Goal: Task Accomplishment & Management: Complete application form

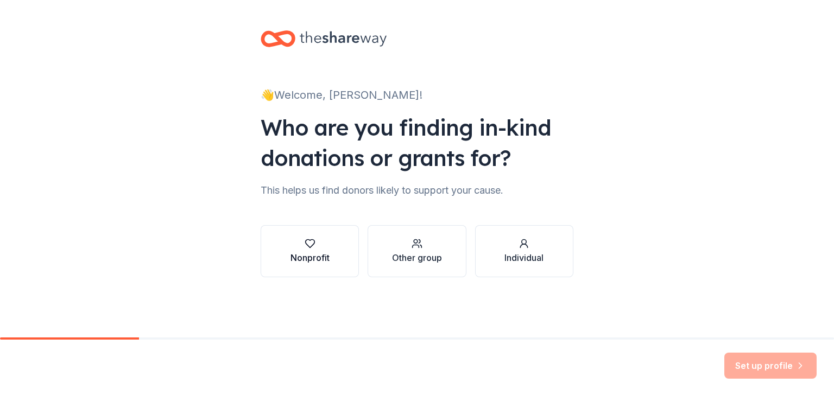
click at [319, 249] on div "Nonprofit" at bounding box center [310, 251] width 39 height 26
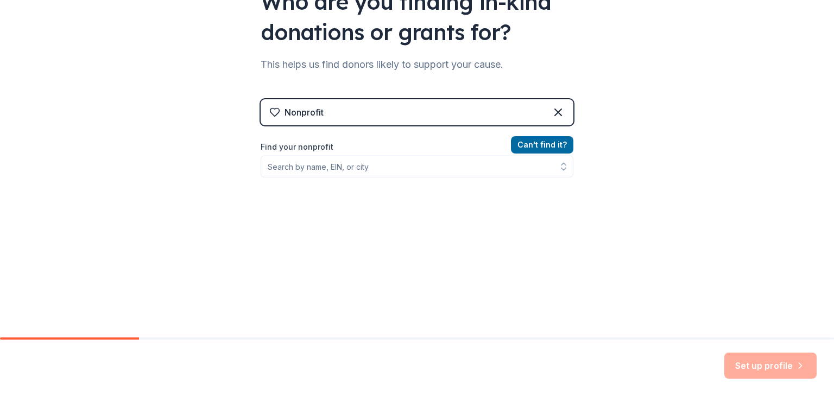
scroll to position [127, 0]
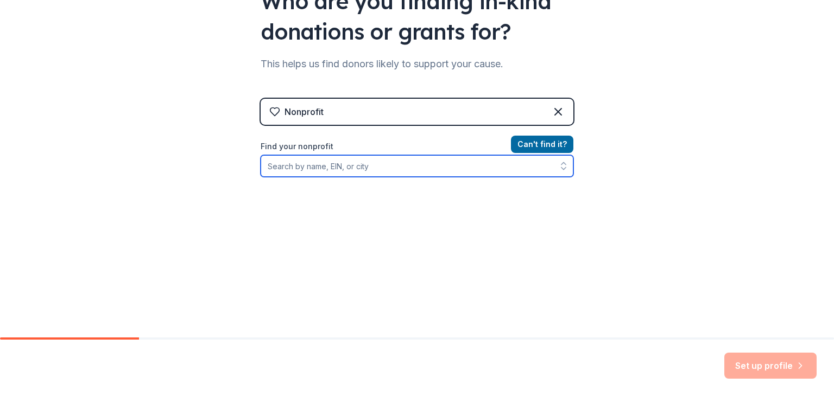
click at [322, 168] on input "Find your nonprofit" at bounding box center [417, 166] width 313 height 22
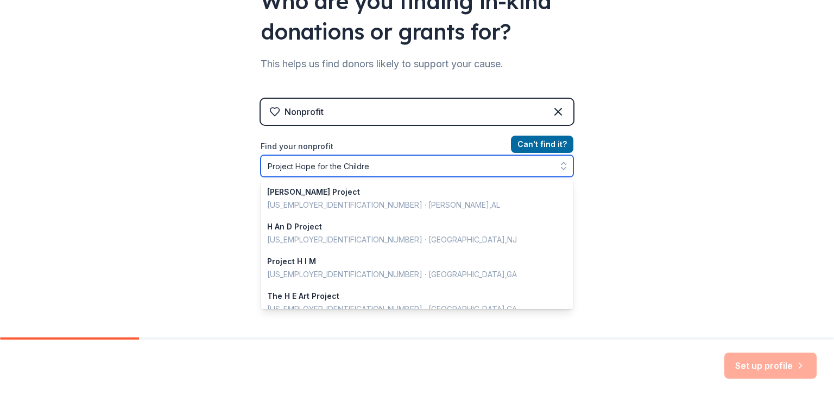
type input "Project Hope for the Children"
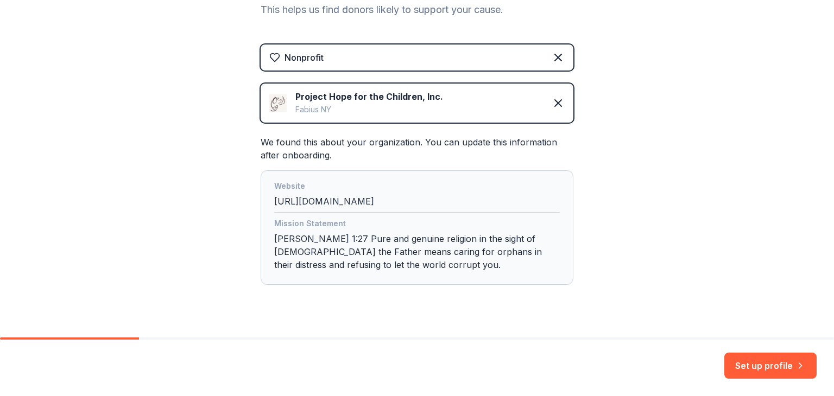
scroll to position [202, 0]
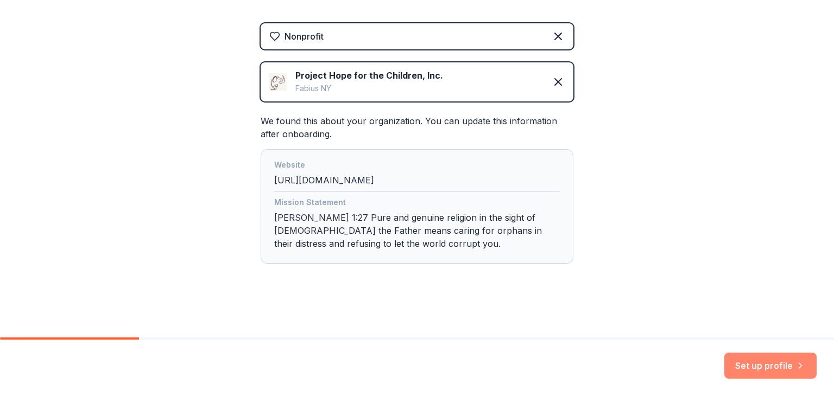
click at [781, 362] on button "Set up profile" at bounding box center [771, 366] width 92 height 26
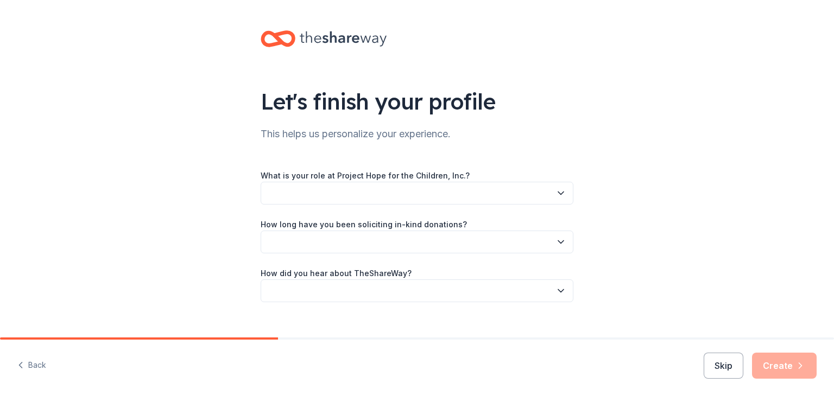
click at [556, 189] on icon "button" at bounding box center [561, 193] width 11 height 11
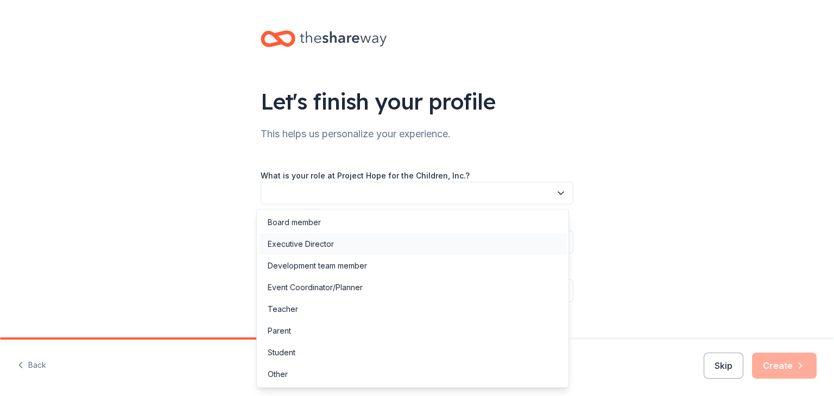
click at [392, 242] on div "Executive Director" at bounding box center [412, 245] width 307 height 22
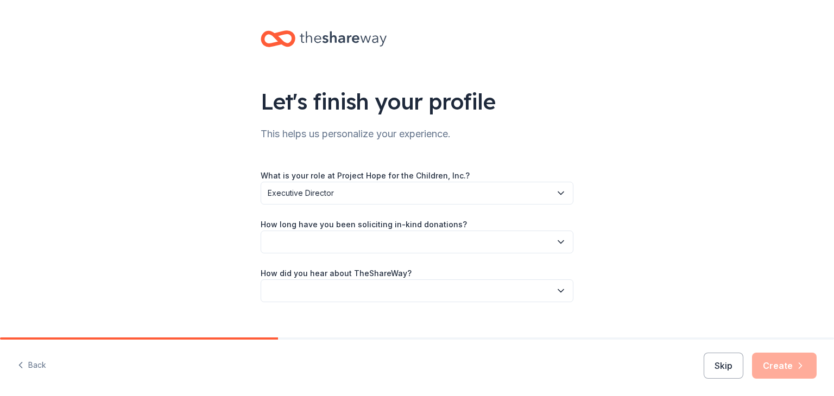
click at [561, 241] on icon "button" at bounding box center [561, 242] width 11 height 11
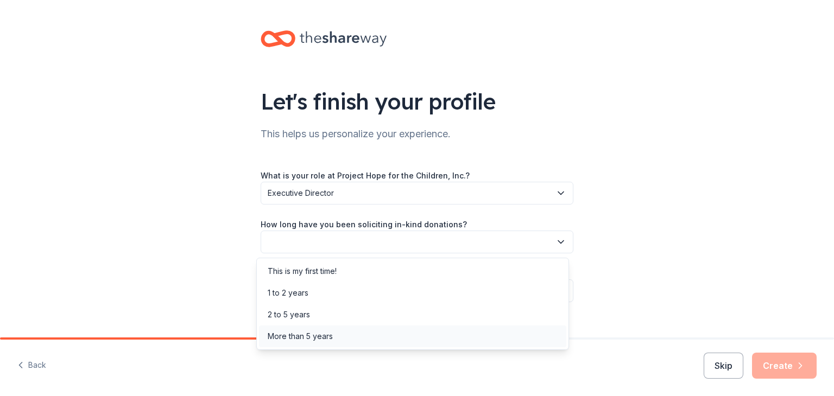
click at [463, 334] on div "More than 5 years" at bounding box center [412, 337] width 307 height 22
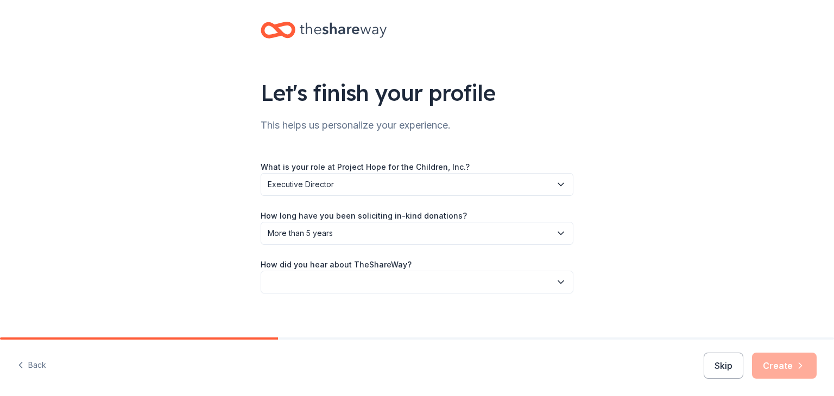
scroll to position [17, 0]
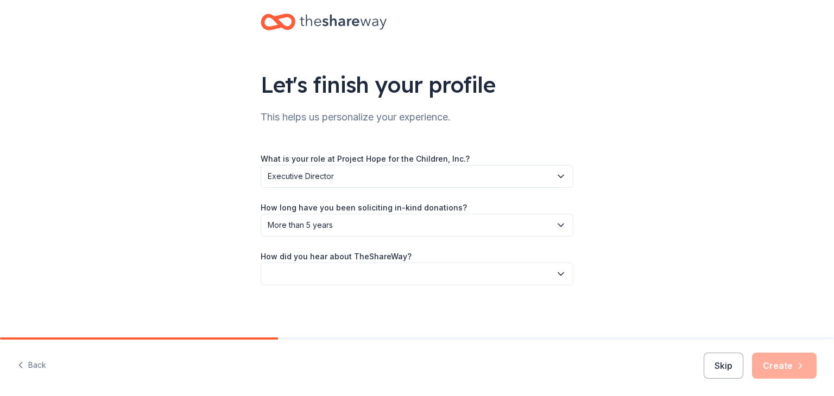
click at [556, 271] on icon "button" at bounding box center [561, 274] width 11 height 11
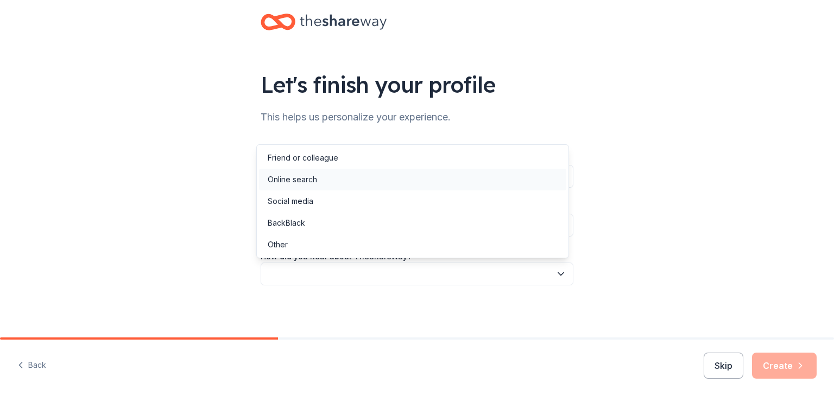
click at [370, 181] on div "Online search" at bounding box center [412, 180] width 307 height 22
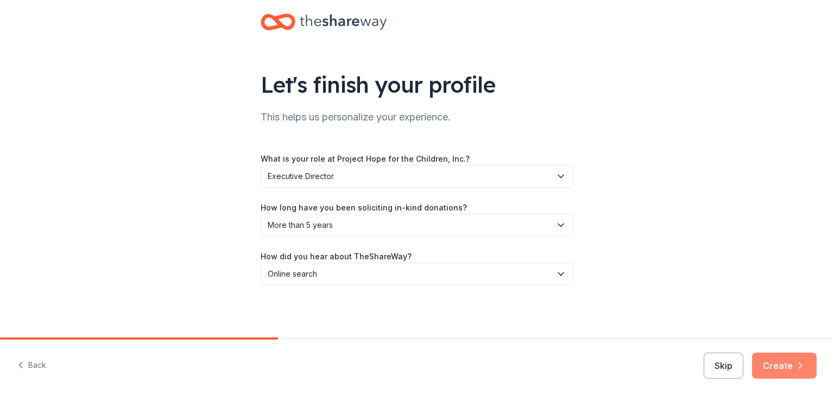
click at [780, 362] on button "Create" at bounding box center [784, 366] width 65 height 26
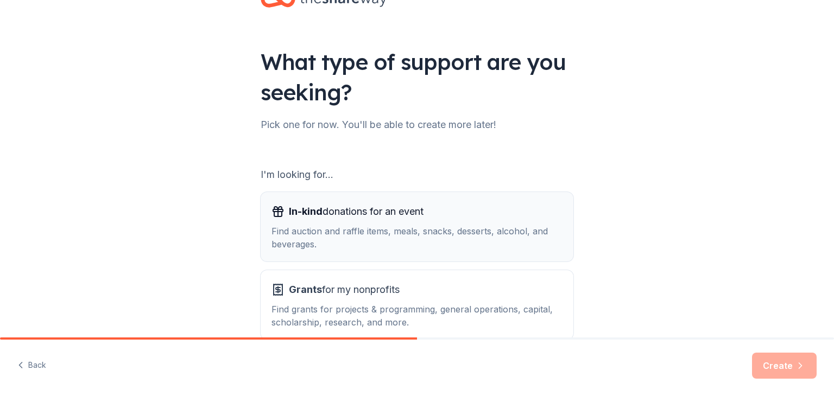
scroll to position [100, 0]
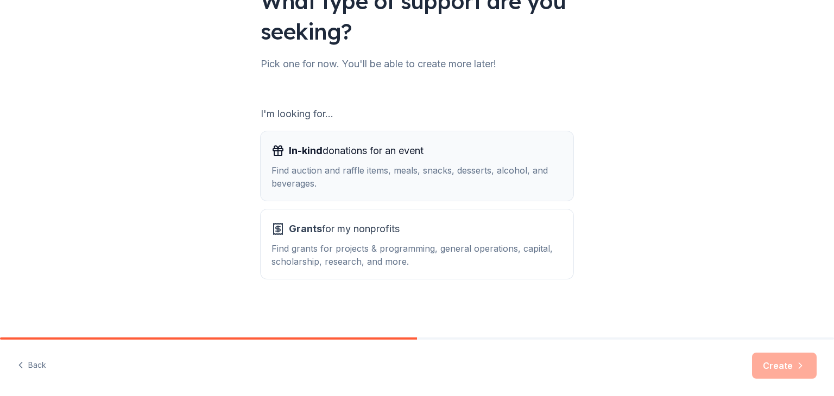
click at [452, 177] on div "Find auction and raffle items, meals, snacks, desserts, alcohol, and beverages." at bounding box center [417, 177] width 291 height 26
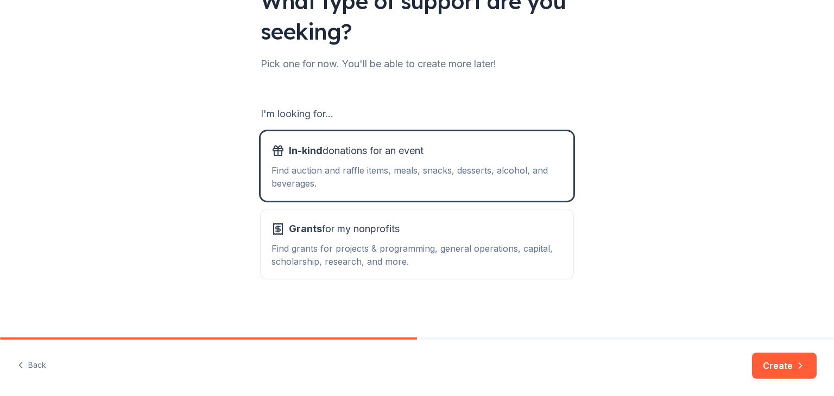
drag, startPoint x: 782, startPoint y: 369, endPoint x: 769, endPoint y: 360, distance: 16.7
click at [777, 366] on button "Create" at bounding box center [784, 366] width 65 height 26
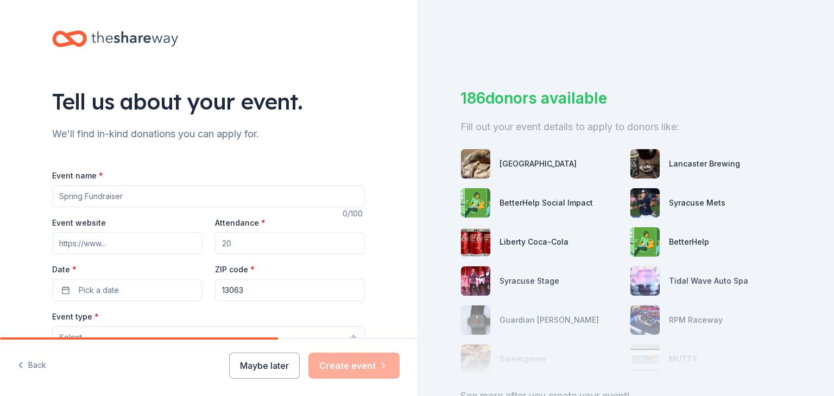
click at [122, 192] on input "Event name *" at bounding box center [208, 197] width 313 height 22
type input "5th Annual Online Auction"
drag, startPoint x: 235, startPoint y: 245, endPoint x: 215, endPoint y: 244, distance: 19.6
click at [215, 244] on input "Attendance *" at bounding box center [290, 243] width 150 height 22
click at [223, 248] on input "Attendance *" at bounding box center [290, 243] width 150 height 22
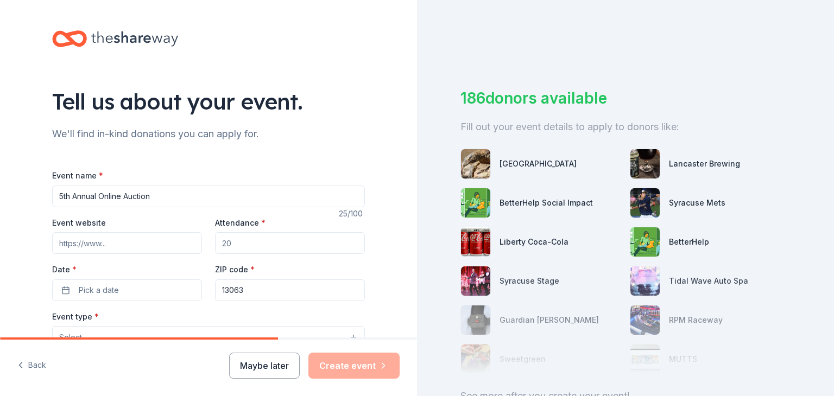
click at [223, 245] on input "Attendance *" at bounding box center [290, 243] width 150 height 22
click at [252, 247] on input "Attendance *" at bounding box center [290, 243] width 150 height 22
click at [253, 247] on input "Attendance *" at bounding box center [290, 243] width 150 height 22
type input "5"
type input "75"
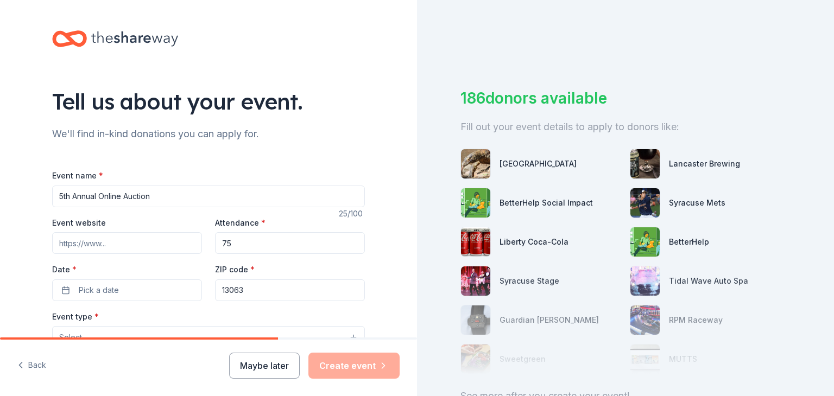
click at [114, 249] on input "Event website" at bounding box center [127, 243] width 150 height 22
click at [113, 248] on input "Event website" at bounding box center [127, 243] width 150 height 22
type input "www.zeffy.com"
click at [59, 292] on button "Pick a date" at bounding box center [127, 291] width 150 height 22
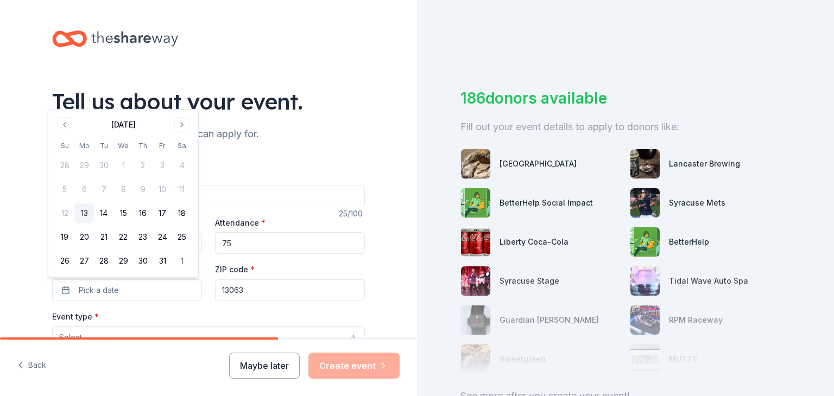
drag, startPoint x: 180, startPoint y: 122, endPoint x: 178, endPoint y: 129, distance: 6.9
click at [180, 122] on button "Go to next month" at bounding box center [181, 124] width 15 height 15
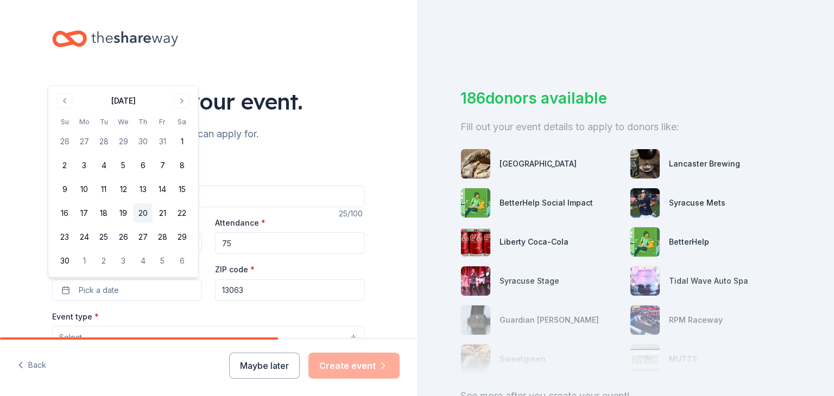
drag, startPoint x: 143, startPoint y: 214, endPoint x: 148, endPoint y: 218, distance: 5.8
click at [143, 214] on button "20" at bounding box center [143, 214] width 20 height 20
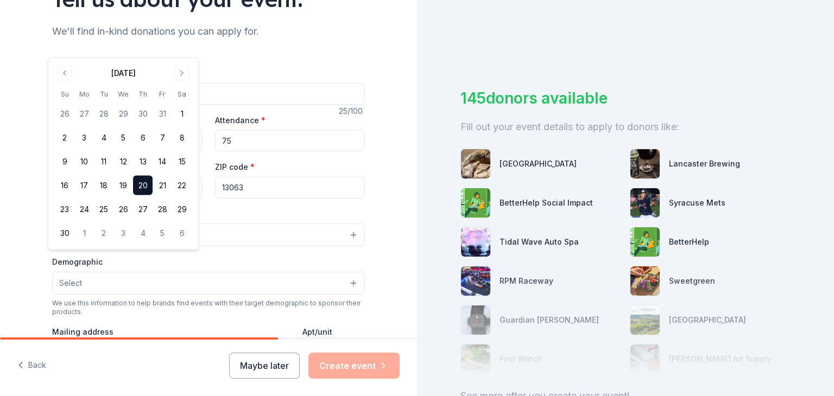
scroll to position [109, 0]
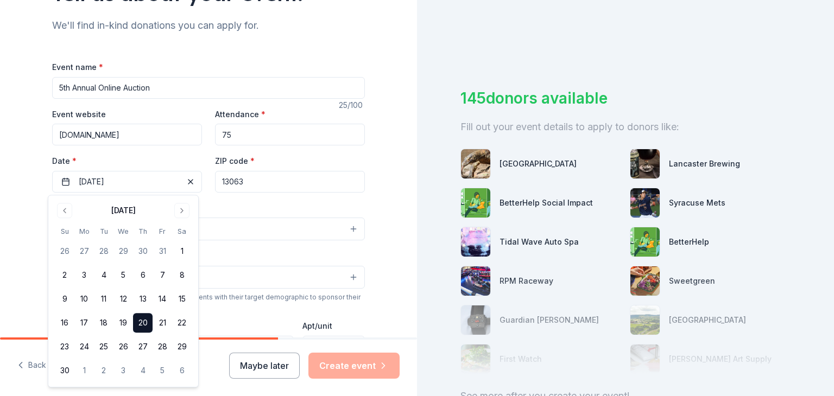
click at [24, 212] on div "Tell us about your event. We'll find in-kind donations you can apply for. Event…" at bounding box center [208, 252] width 417 height 723
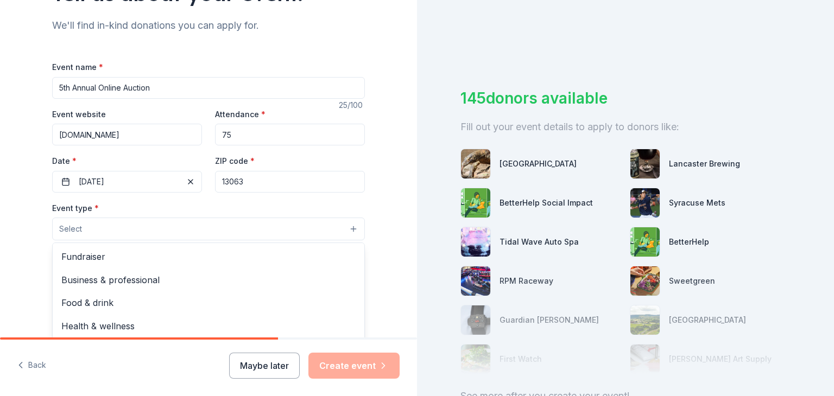
click at [349, 232] on button "Select" at bounding box center [208, 229] width 313 height 23
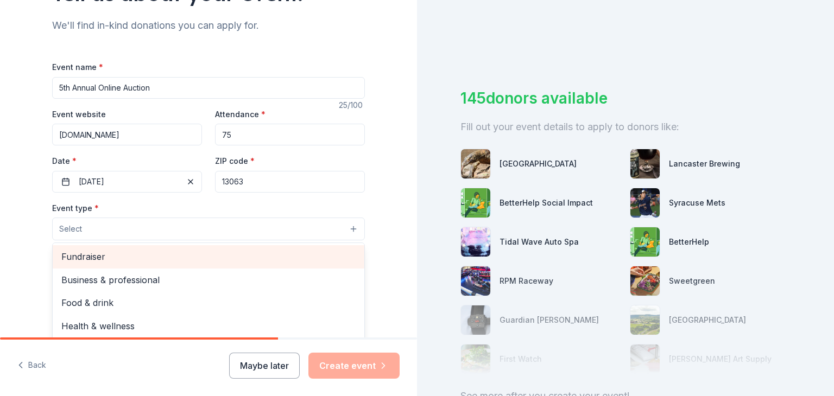
click at [311, 254] on span "Fundraiser" at bounding box center [208, 257] width 294 height 14
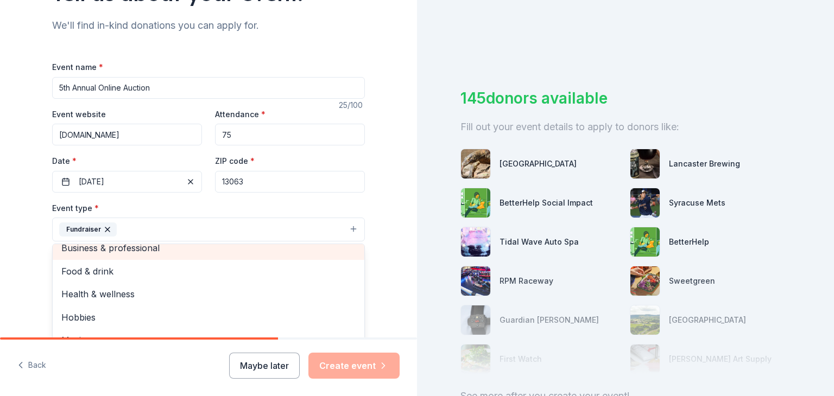
scroll to position [13, 0]
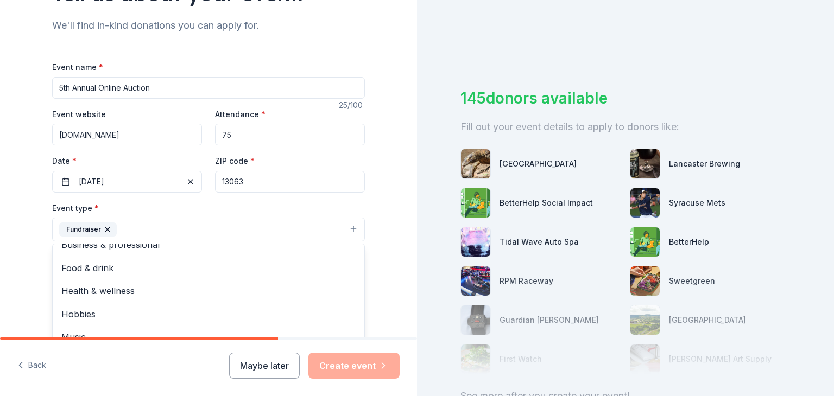
click at [28, 278] on div "Tell us about your event. We'll find in-kind donations you can apply for. Event…" at bounding box center [208, 253] width 417 height 724
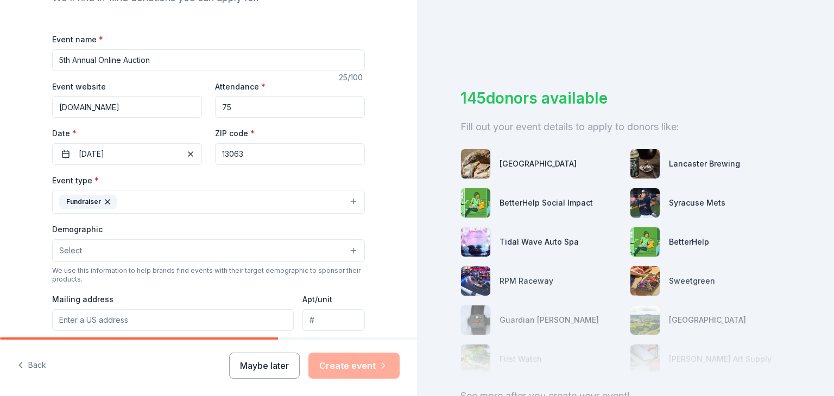
scroll to position [163, 0]
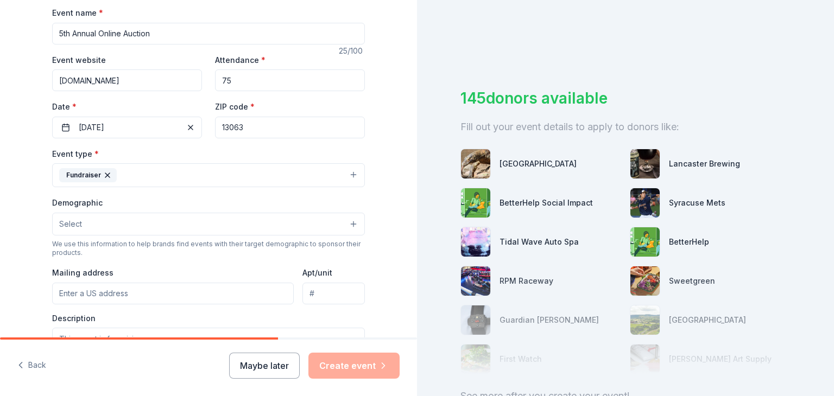
click at [350, 222] on button "Select" at bounding box center [208, 224] width 313 height 23
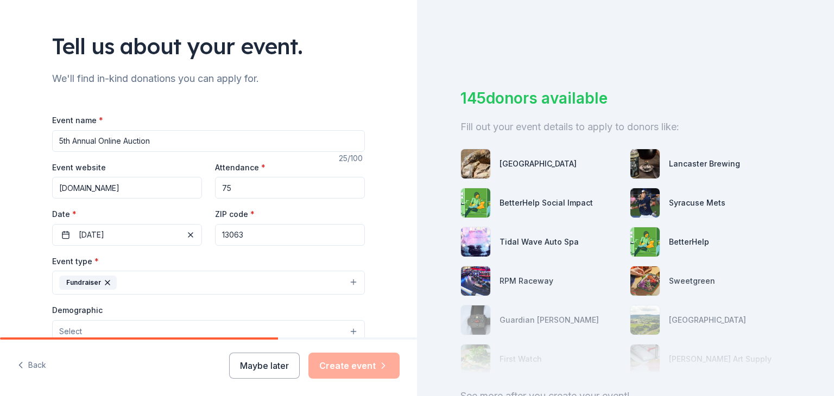
scroll to position [109, 0]
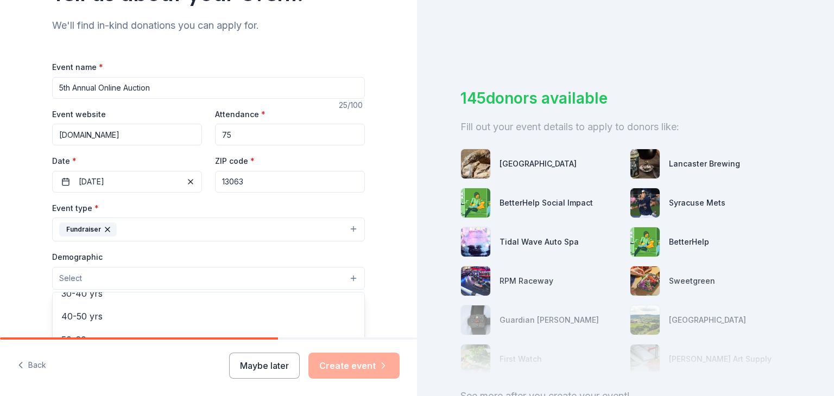
click at [349, 281] on button "Select" at bounding box center [208, 278] width 313 height 23
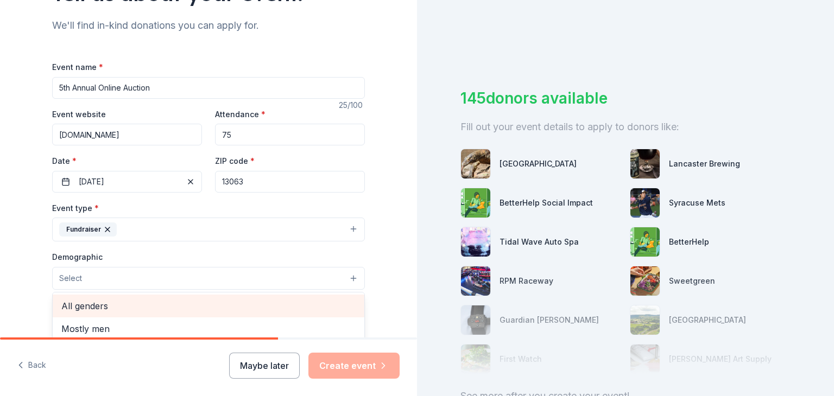
click at [165, 305] on span "All genders" at bounding box center [208, 306] width 294 height 14
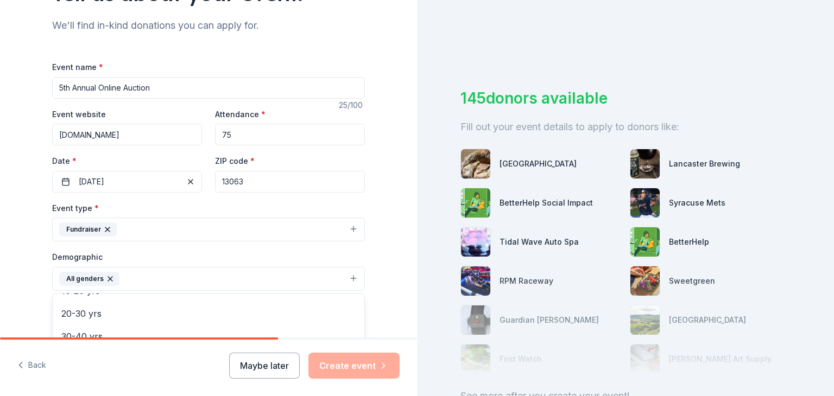
click at [26, 298] on div "Tell us about your event. We'll find in-kind donations you can apply for. Event…" at bounding box center [208, 253] width 417 height 725
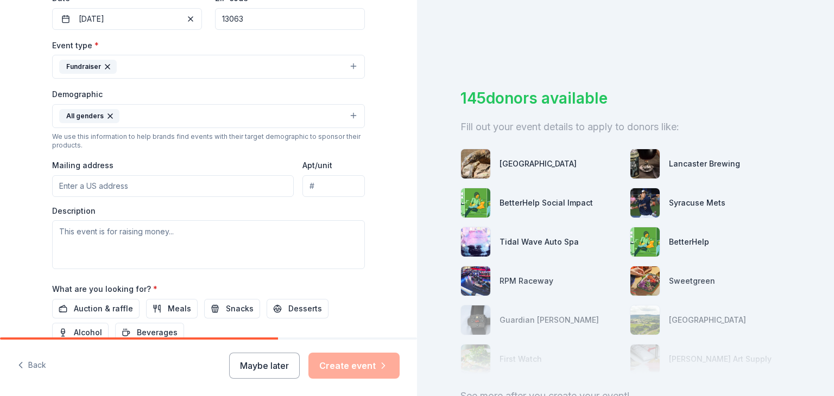
scroll to position [326, 0]
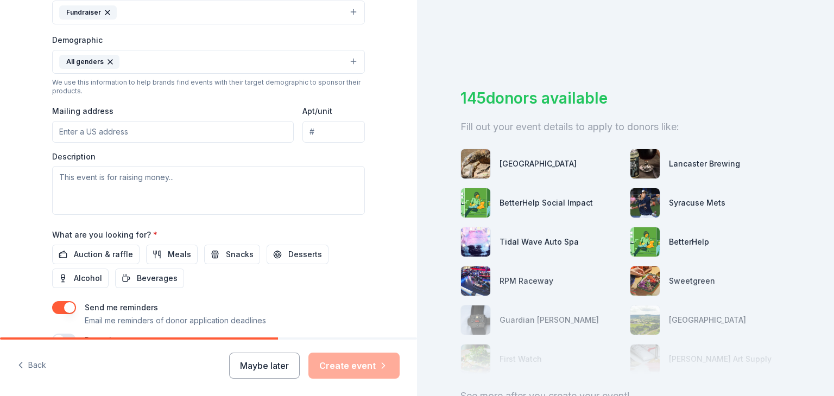
click at [143, 131] on input "Mailing address" at bounding box center [173, 132] width 242 height 22
click at [0, 171] on div "Tell us about your event. We'll find in-kind donations you can apply for. Event…" at bounding box center [208, 36] width 417 height 725
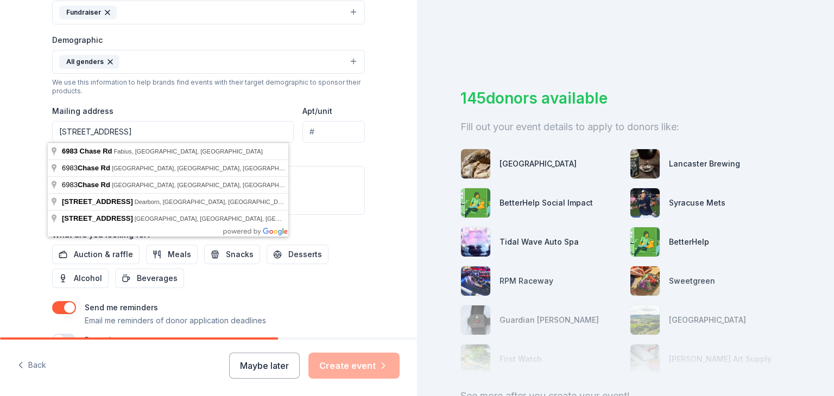
click at [128, 132] on input "6983 Chase Rd," at bounding box center [173, 132] width 242 height 22
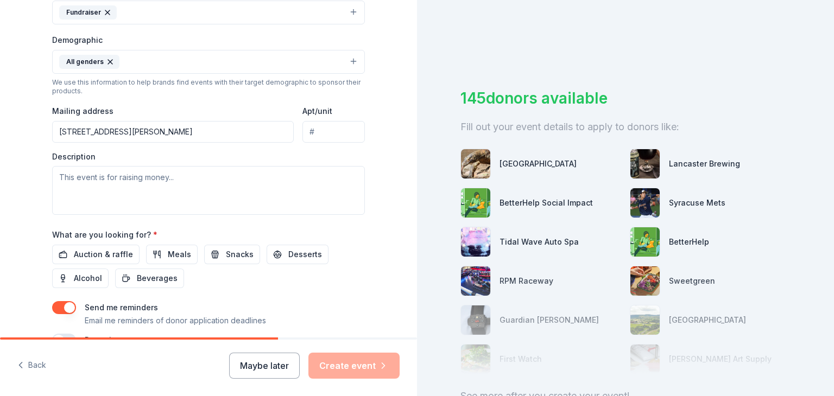
type input "6983 Chase Road, Fabius, NY, 13063"
click at [134, 187] on textarea at bounding box center [208, 190] width 313 height 49
click at [123, 252] on span "Auction & raffle" at bounding box center [103, 254] width 59 height 13
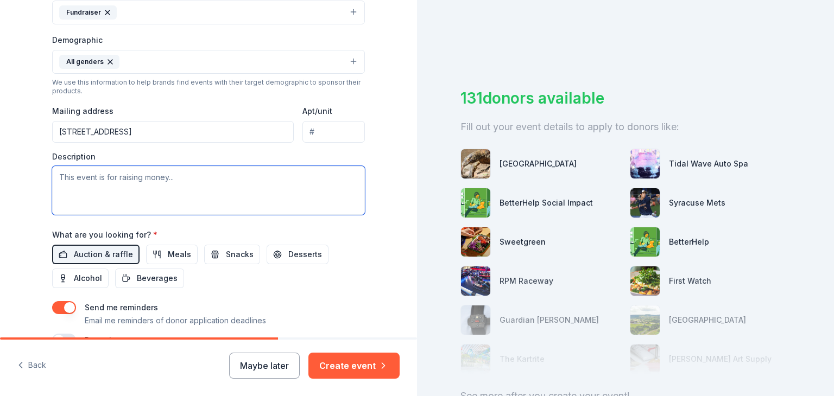
click at [101, 181] on textarea at bounding box center [208, 190] width 313 height 49
paste textarea "Project Hope for the Children, Inc 6983 Chase Rd. Fabius, NY 13063 607-591-1065…"
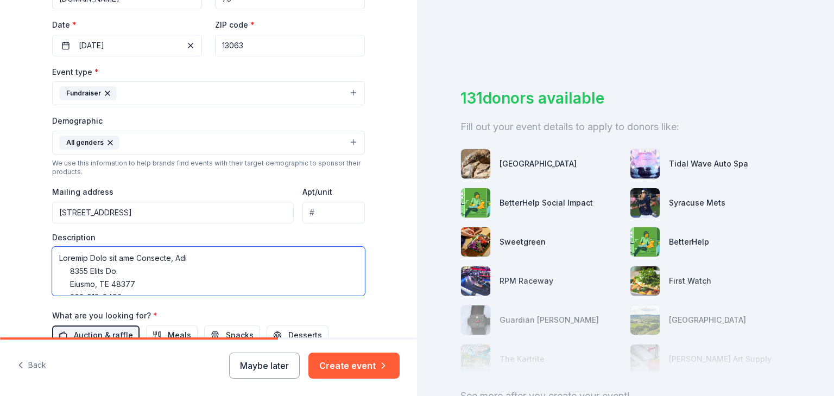
scroll to position [387, 0]
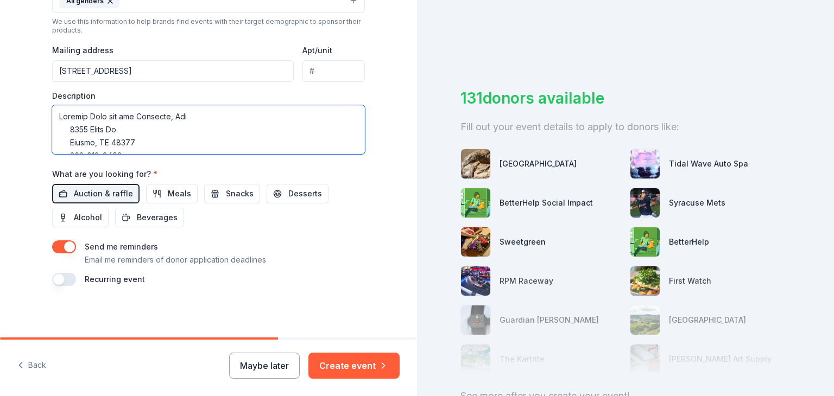
type textarea "Project Hope for the Children, Inc 6983 Chase Rd. Fabius, NY 13063 607-591-1065…"
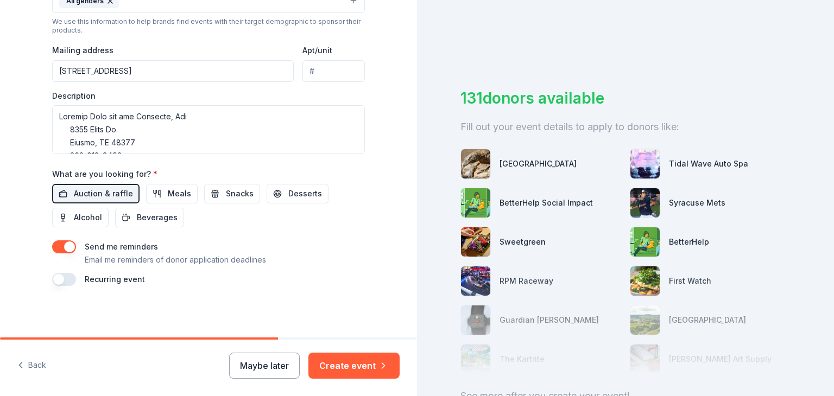
click at [61, 280] on button "button" at bounding box center [64, 279] width 24 height 13
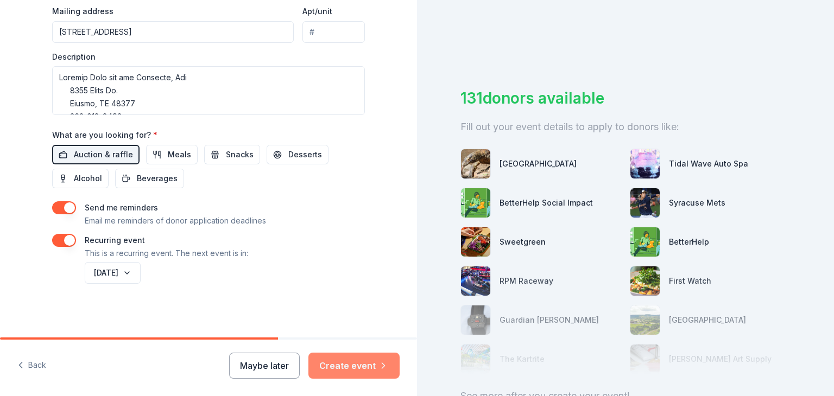
click at [364, 364] on button "Create event" at bounding box center [353, 366] width 91 height 26
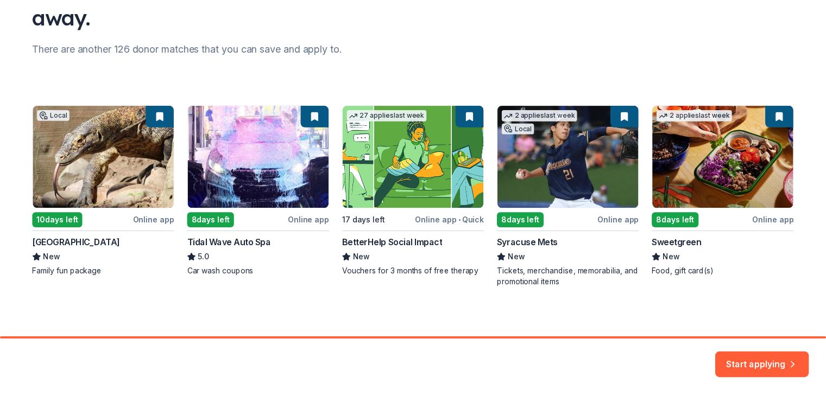
scroll to position [119, 0]
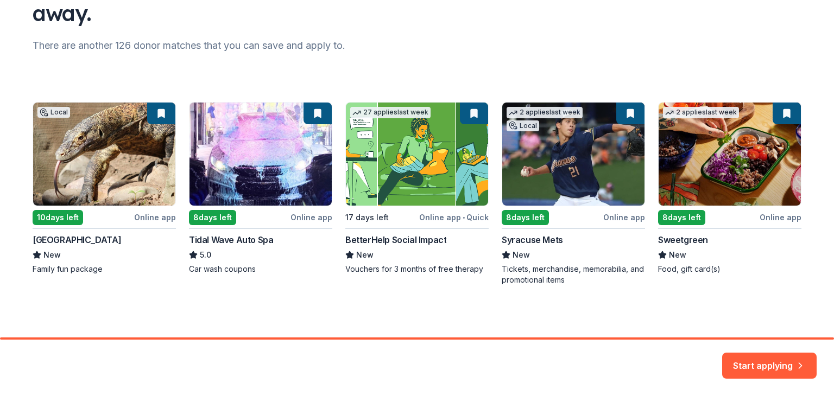
click at [152, 112] on div "Local 10 days left Online app Onondaga County Parks New Family fun package 8 da…" at bounding box center [417, 194] width 769 height 184
click at [158, 113] on div "Local 10 days left Online app Onondaga County Parks New Family fun package 8 da…" at bounding box center [417, 194] width 769 height 184
click at [149, 165] on div "Local 10 days left Online app Onondaga County Parks New Family fun package 8 da…" at bounding box center [417, 194] width 769 height 184
click at [44, 217] on div "Local 10 days left Online app Onondaga County Parks New Family fun package 8 da…" at bounding box center [417, 194] width 769 height 184
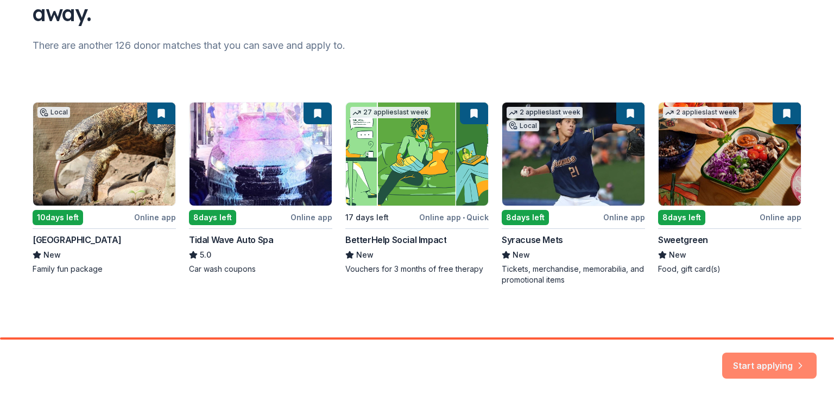
click at [766, 361] on button "Start applying" at bounding box center [769, 360] width 95 height 26
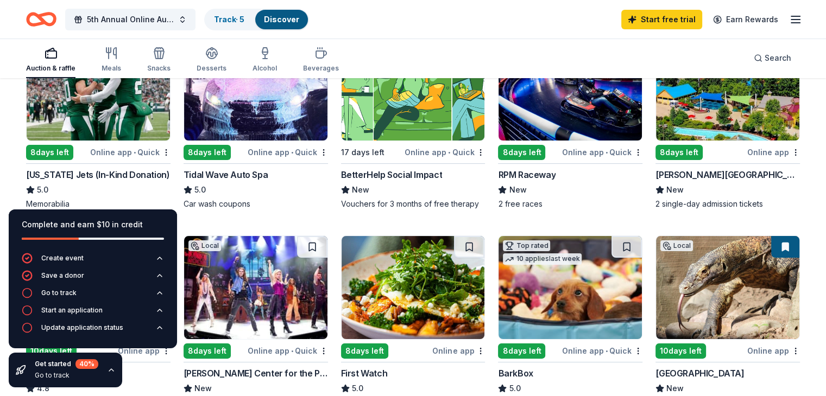
scroll to position [109, 0]
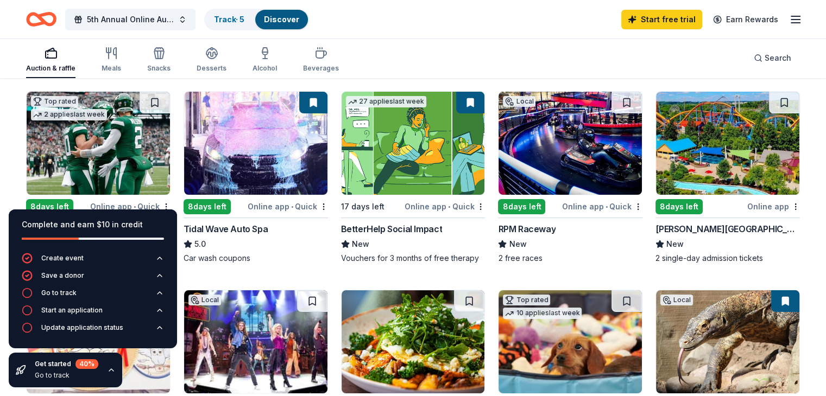
click at [580, 152] on img at bounding box center [570, 143] width 143 height 103
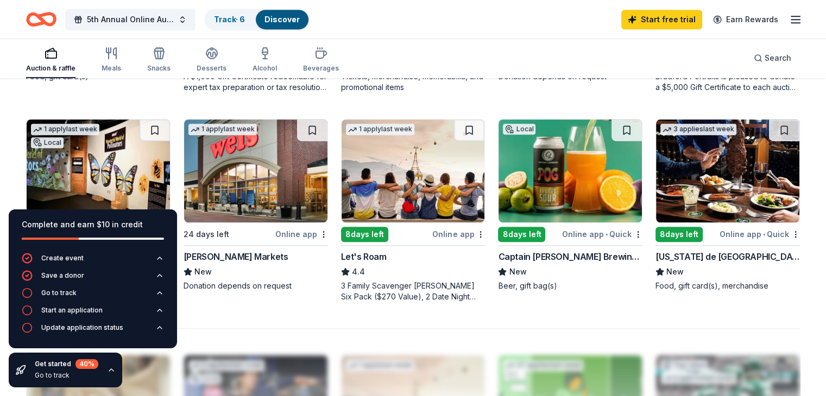
scroll to position [706, 0]
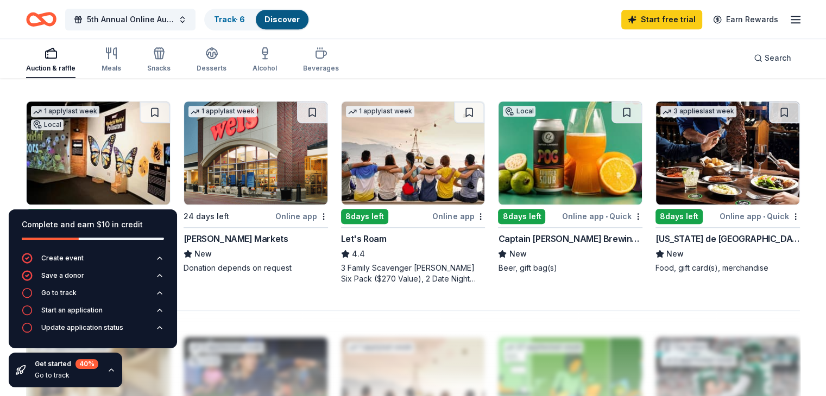
click at [702, 163] on img at bounding box center [727, 153] width 143 height 103
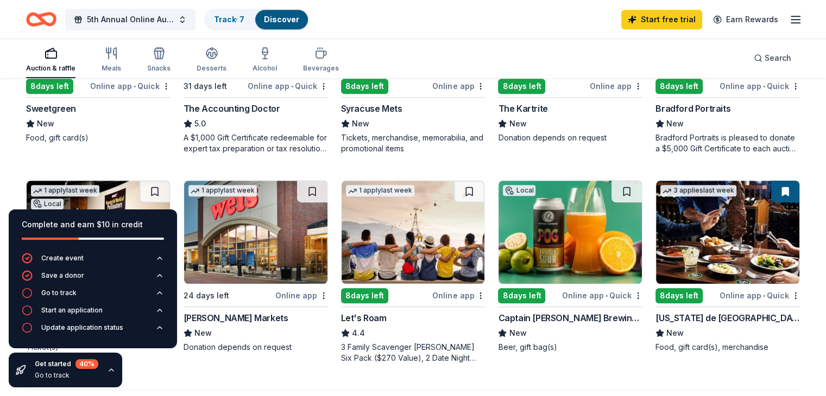
scroll to position [577, 0]
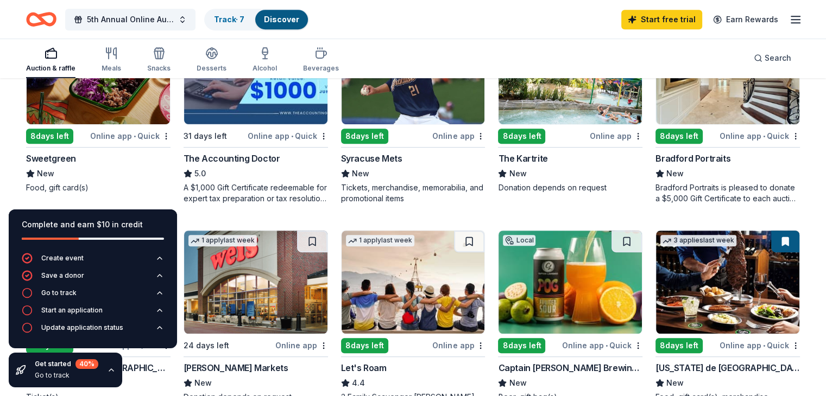
click at [581, 111] on img at bounding box center [570, 72] width 143 height 103
click at [639, 18] on link "Start free trial" at bounding box center [661, 20] width 81 height 20
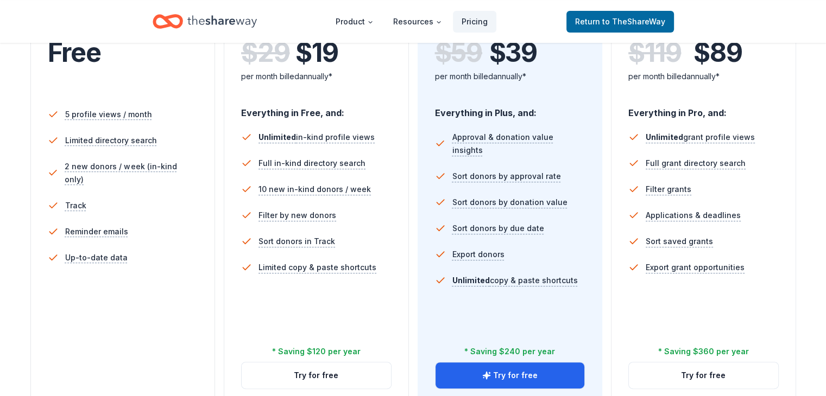
scroll to position [54, 0]
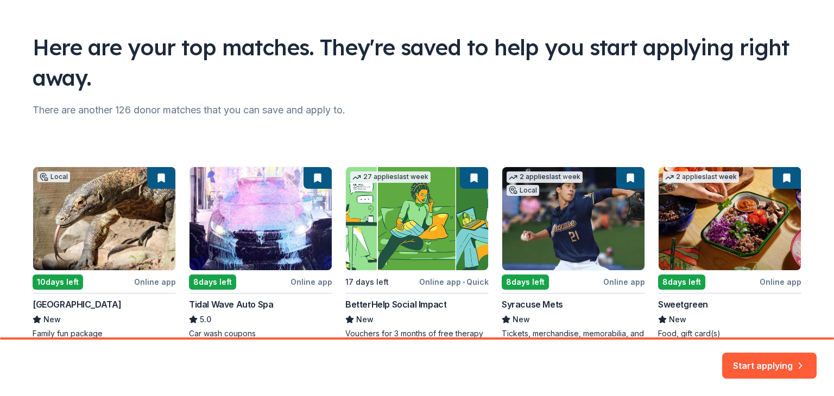
scroll to position [109, 0]
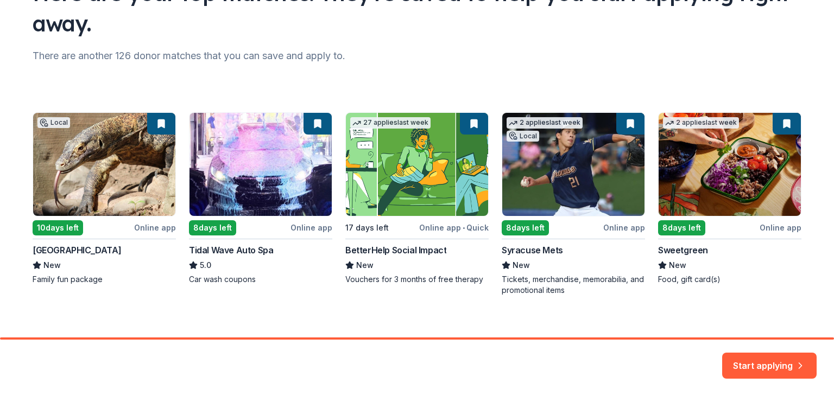
click at [135, 163] on div "Local 10 days left Online app Onondaga County Parks New Family fun package 8 da…" at bounding box center [417, 204] width 769 height 184
click at [135, 165] on div "Local 10 days left Online app Onondaga County Parks New Family fun package 8 da…" at bounding box center [417, 204] width 769 height 184
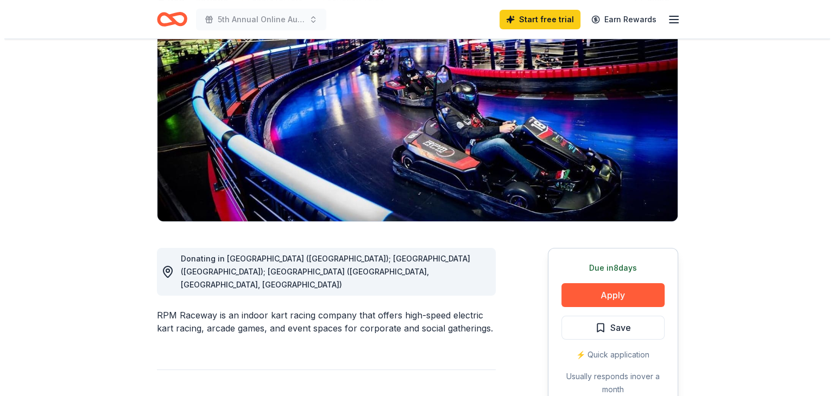
scroll to position [109, 0]
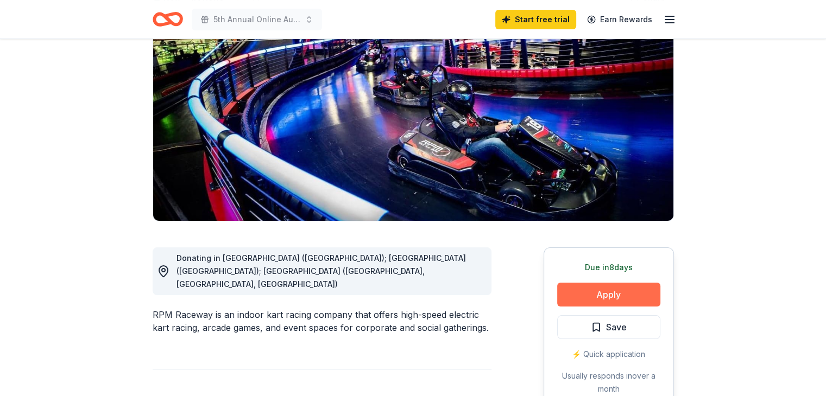
click at [624, 292] on button "Apply" at bounding box center [608, 295] width 103 height 24
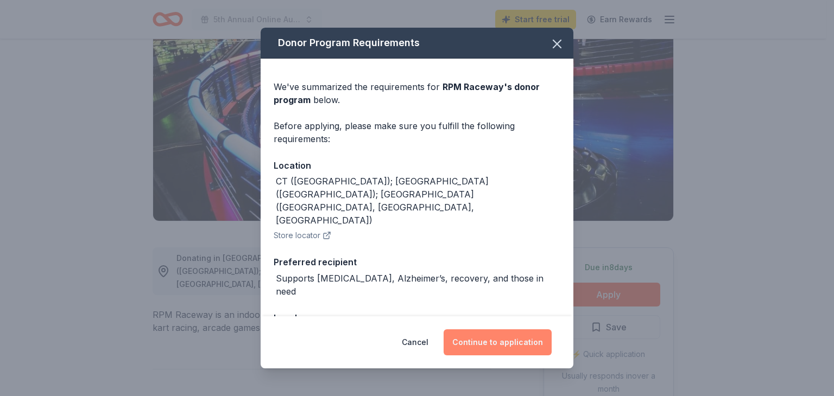
click at [513, 348] on button "Continue to application" at bounding box center [498, 343] width 108 height 26
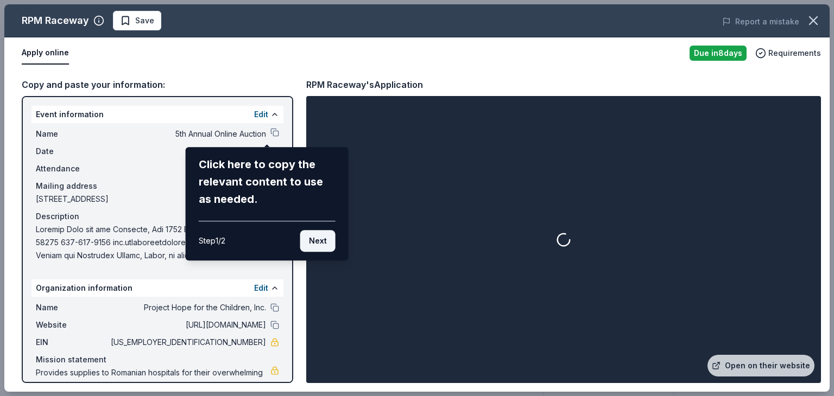
click at [321, 242] on button "Next" at bounding box center [317, 241] width 35 height 22
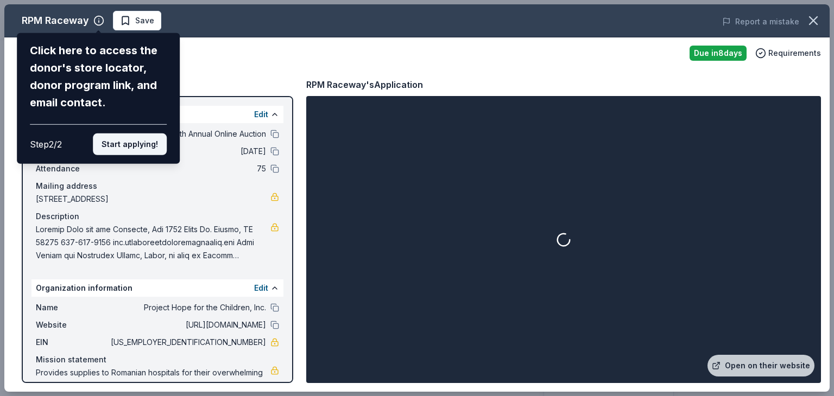
click at [136, 142] on button "Start applying!" at bounding box center [130, 145] width 74 height 22
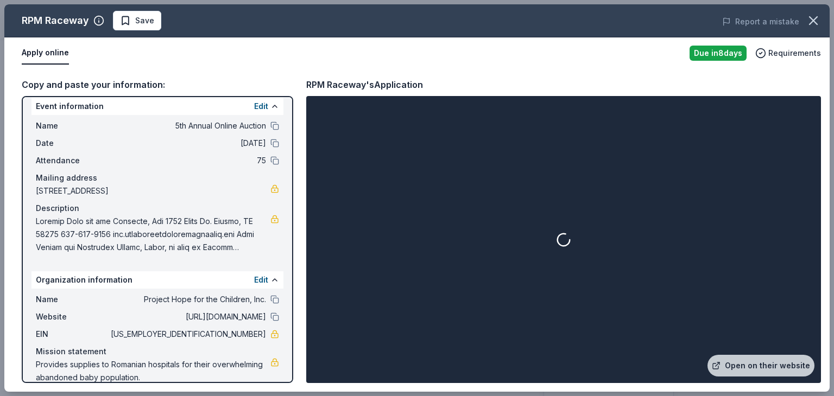
scroll to position [0, 0]
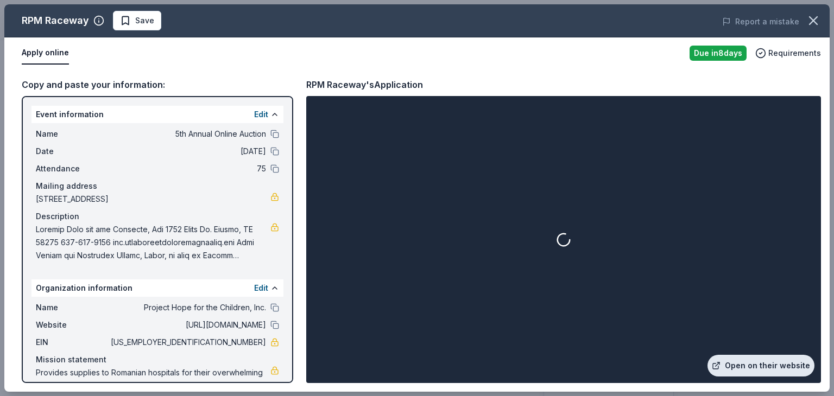
click at [743, 369] on link "Open on their website" at bounding box center [761, 366] width 107 height 22
click at [120, 16] on span "Save" at bounding box center [137, 20] width 34 height 13
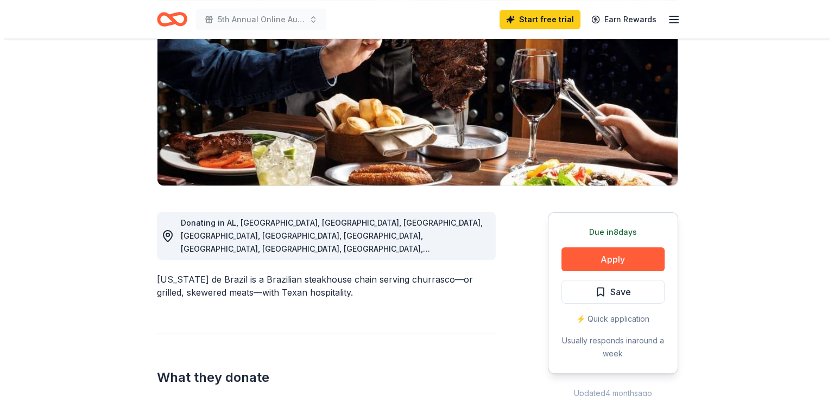
scroll to position [163, 0]
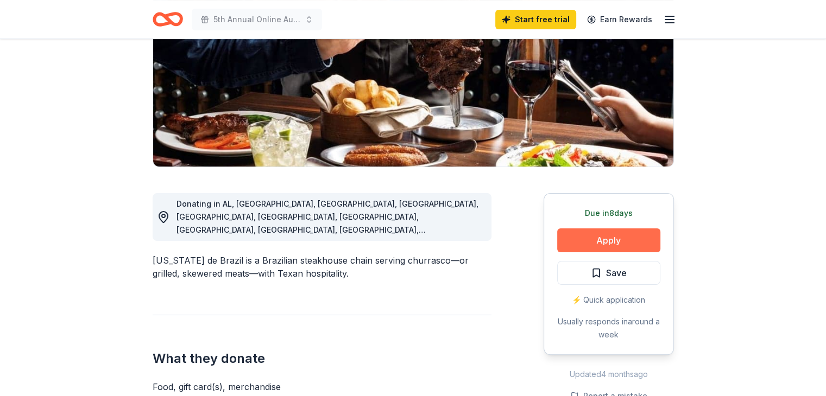
click at [627, 236] on button "Apply" at bounding box center [608, 241] width 103 height 24
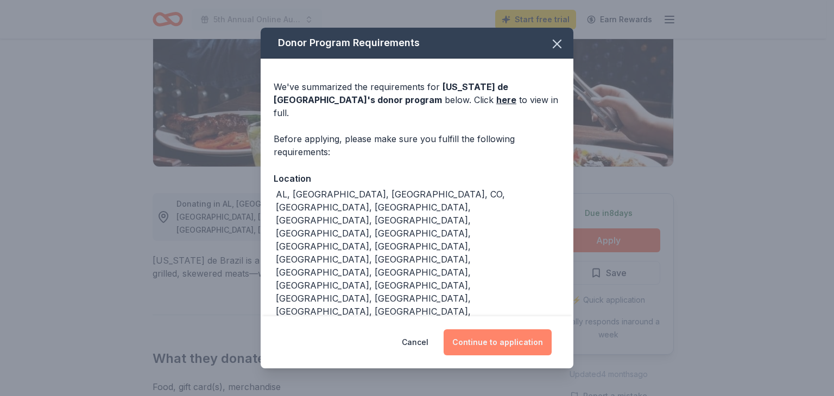
click at [488, 330] on button "Continue to application" at bounding box center [498, 343] width 108 height 26
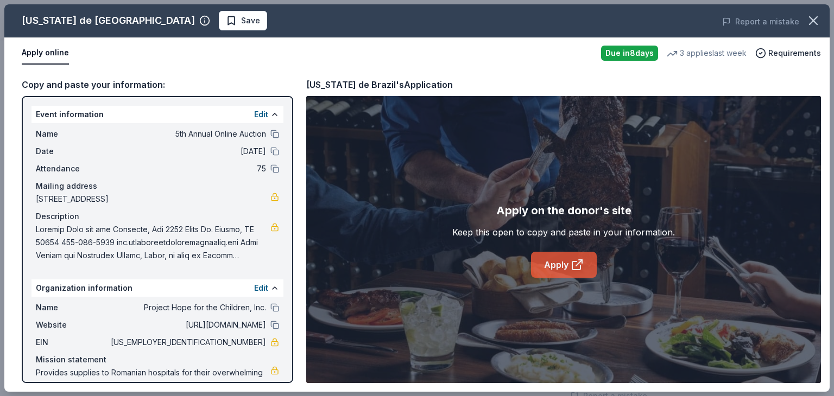
click at [569, 262] on link "Apply" at bounding box center [564, 265] width 66 height 26
click at [226, 16] on span "Save" at bounding box center [243, 20] width 34 height 13
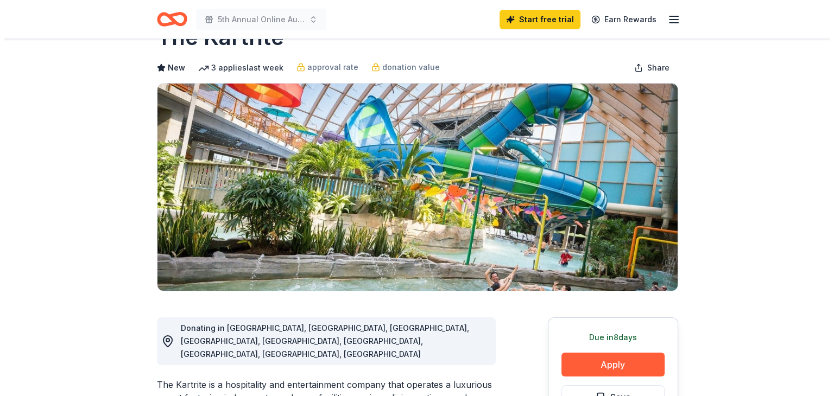
scroll to position [109, 0]
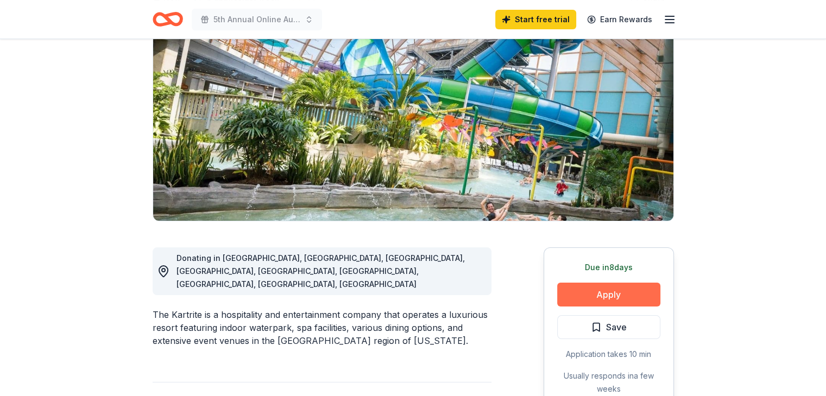
click at [587, 289] on button "Apply" at bounding box center [608, 295] width 103 height 24
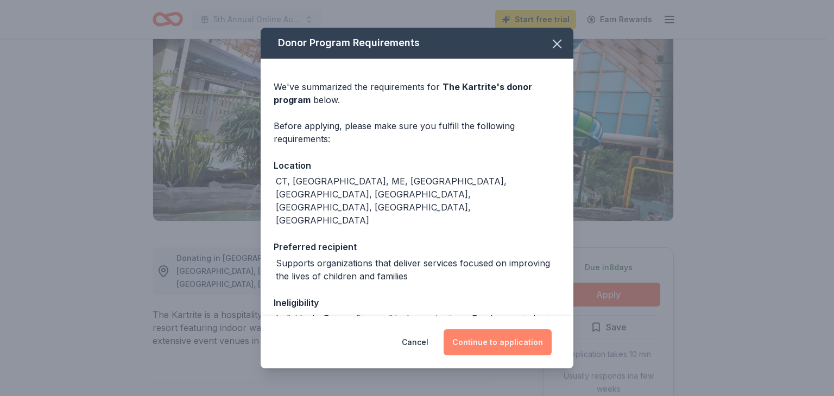
click at [519, 339] on button "Continue to application" at bounding box center [498, 343] width 108 height 26
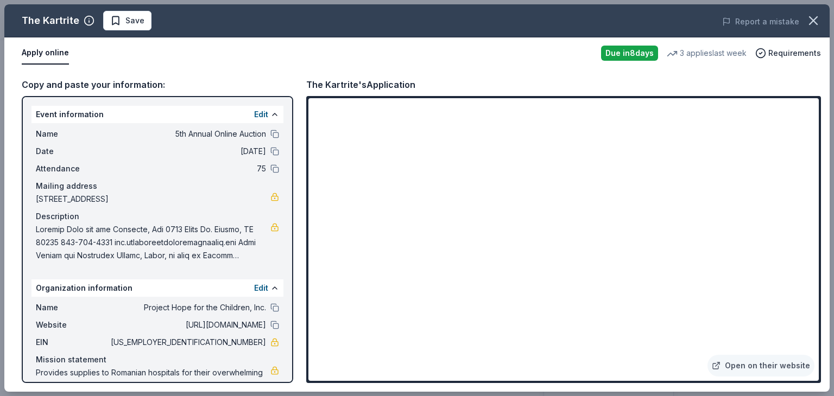
drag, startPoint x: 139, startPoint y: 25, endPoint x: 141, endPoint y: 31, distance: 6.2
click at [140, 26] on span "Save" at bounding box center [134, 20] width 19 height 13
click at [801, 364] on link "Open on their website" at bounding box center [761, 366] width 107 height 22
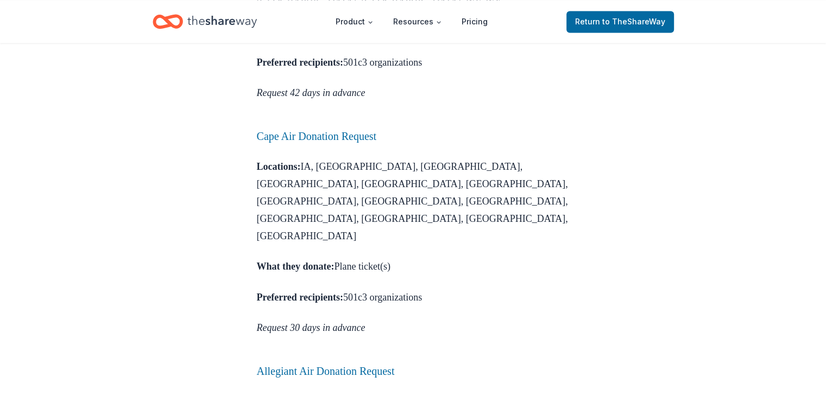
scroll to position [1792, 0]
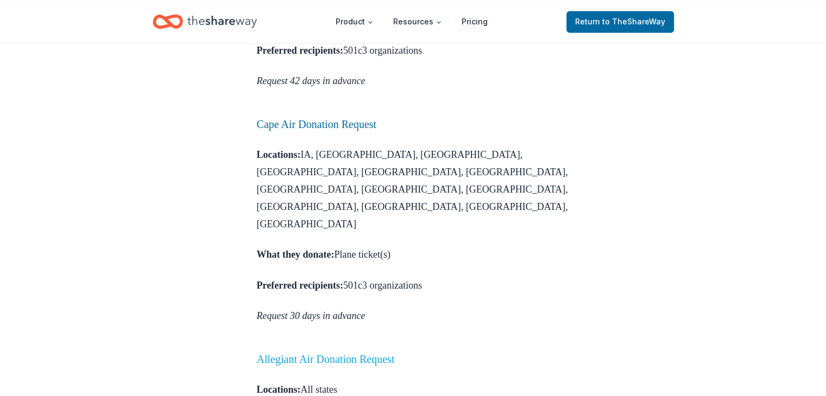
click at [348, 353] on link "Allegiant Air Donation Request" at bounding box center [326, 359] width 138 height 12
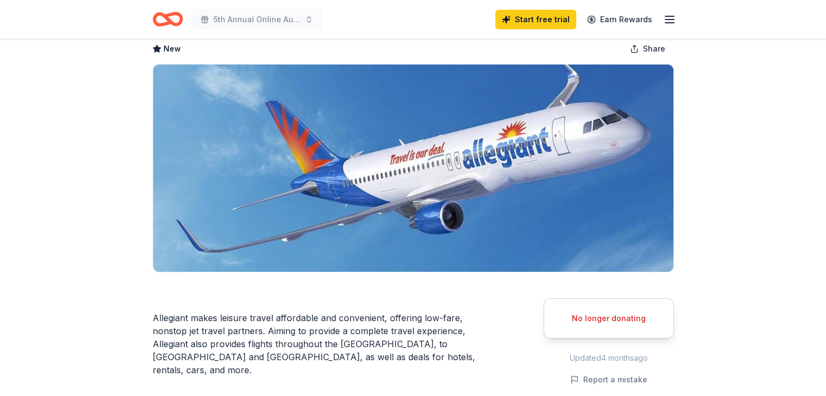
scroll to position [109, 0]
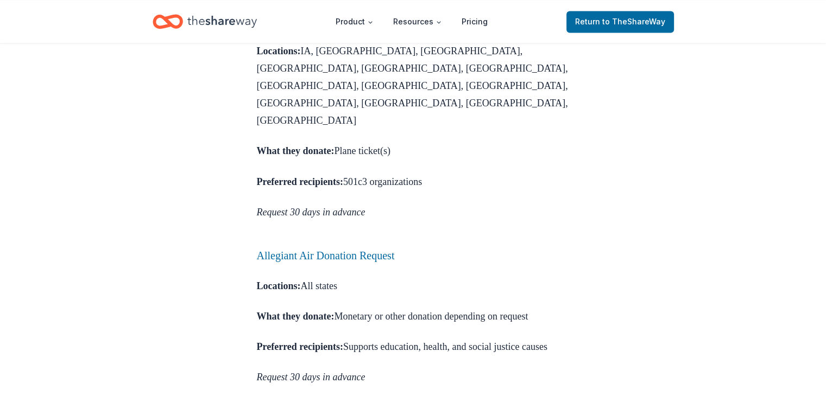
scroll to position [1955, 0]
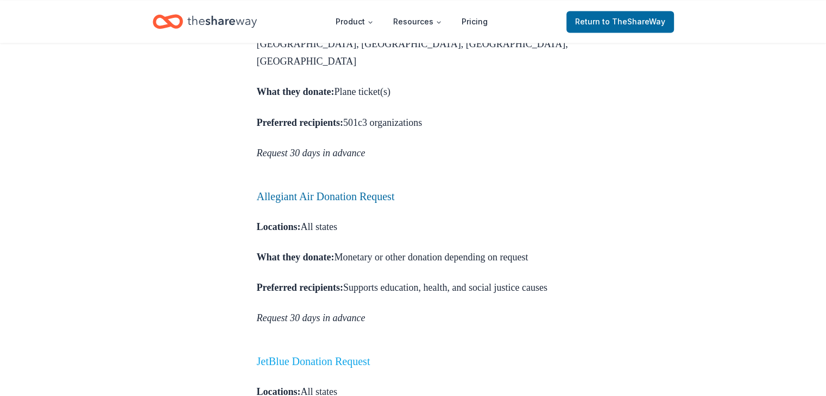
click at [328, 355] on link "JetBlue Donation Request" at bounding box center [314, 361] width 114 height 12
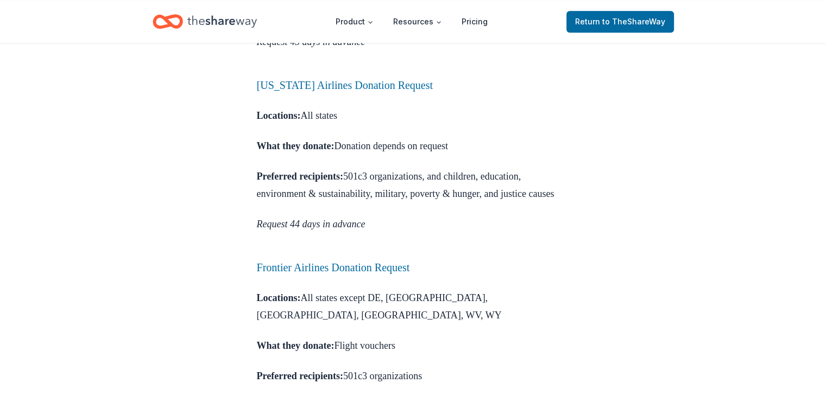
scroll to position [1412, 0]
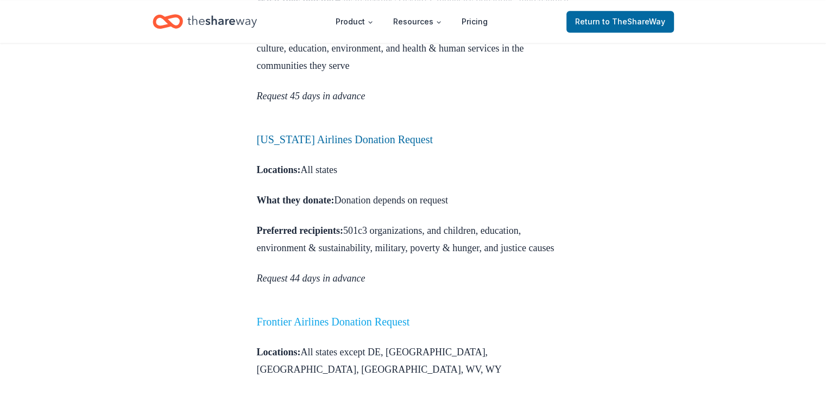
click at [366, 316] on link "Frontier Airlines Donation Request" at bounding box center [333, 322] width 153 height 12
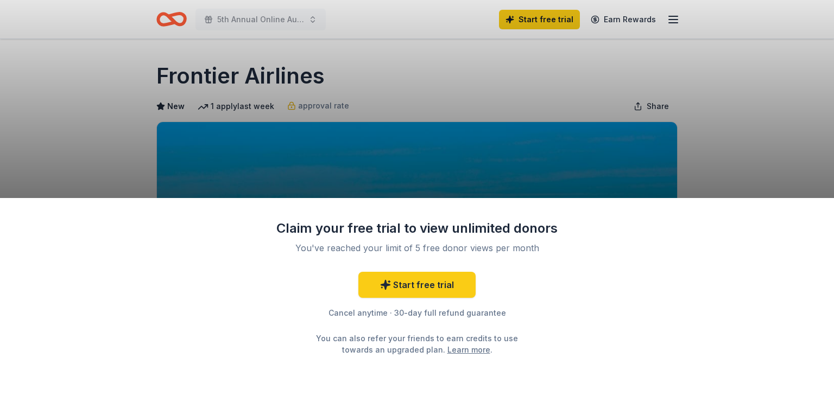
click at [720, 159] on div "Claim your free trial to view unlimited donors You've reached your limit of 5 f…" at bounding box center [417, 198] width 834 height 396
click at [742, 71] on div "Claim your free trial to view unlimited donors You've reached your limit of 5 f…" at bounding box center [417, 198] width 834 height 396
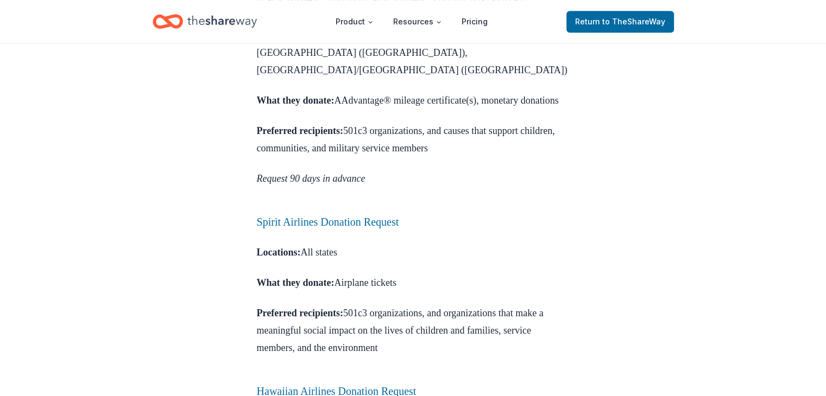
scroll to position [815, 0]
